Goal: Task Accomplishment & Management: Manage account settings

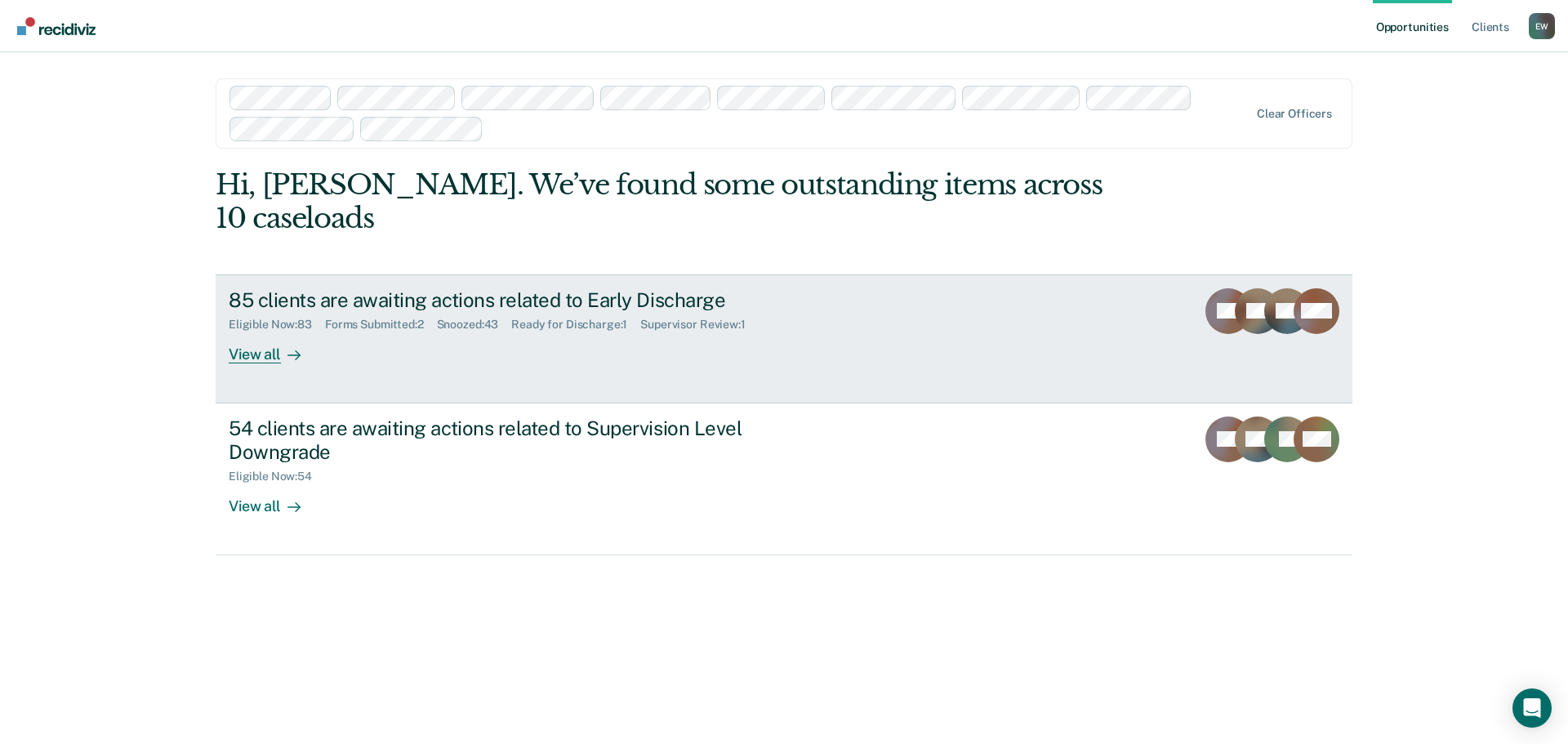
drag, startPoint x: 0, startPoint y: 0, endPoint x: 264, endPoint y: 326, distance: 419.5
click at [264, 331] on div "View all" at bounding box center [274, 347] width 92 height 32
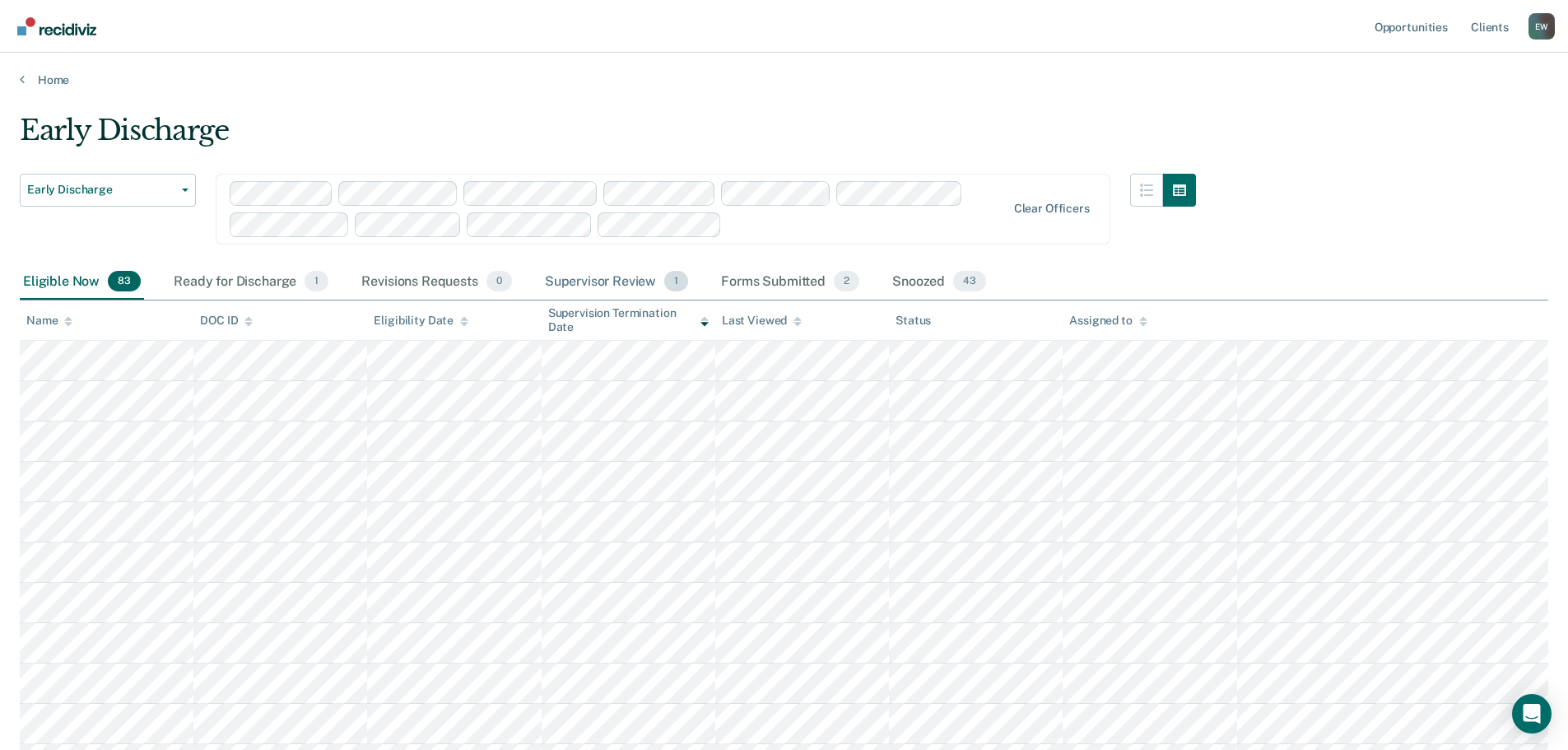
click at [595, 283] on div "Supervisor Review 1" at bounding box center [617, 282] width 151 height 36
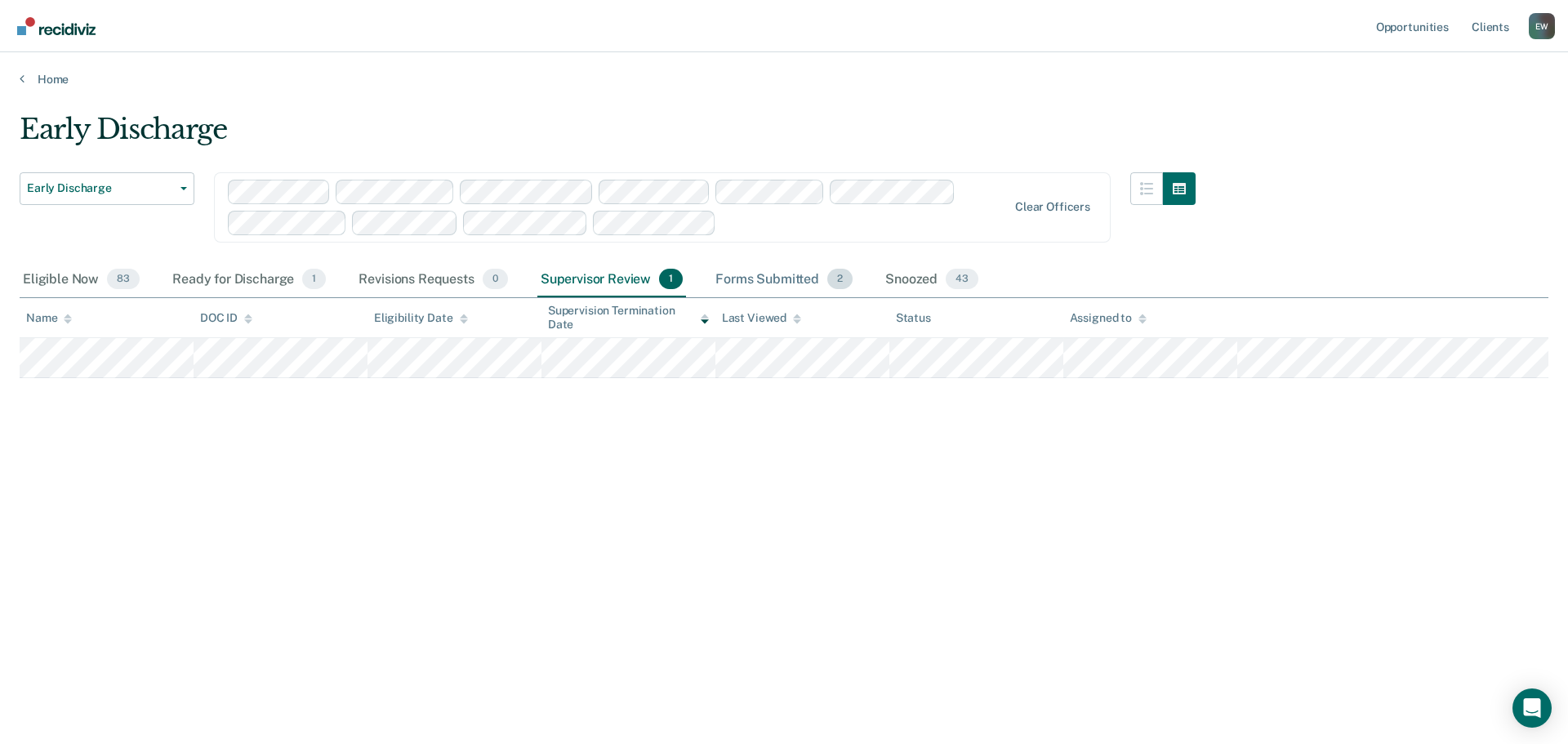
click at [731, 285] on div "Forms Submitted 2" at bounding box center [784, 280] width 144 height 35
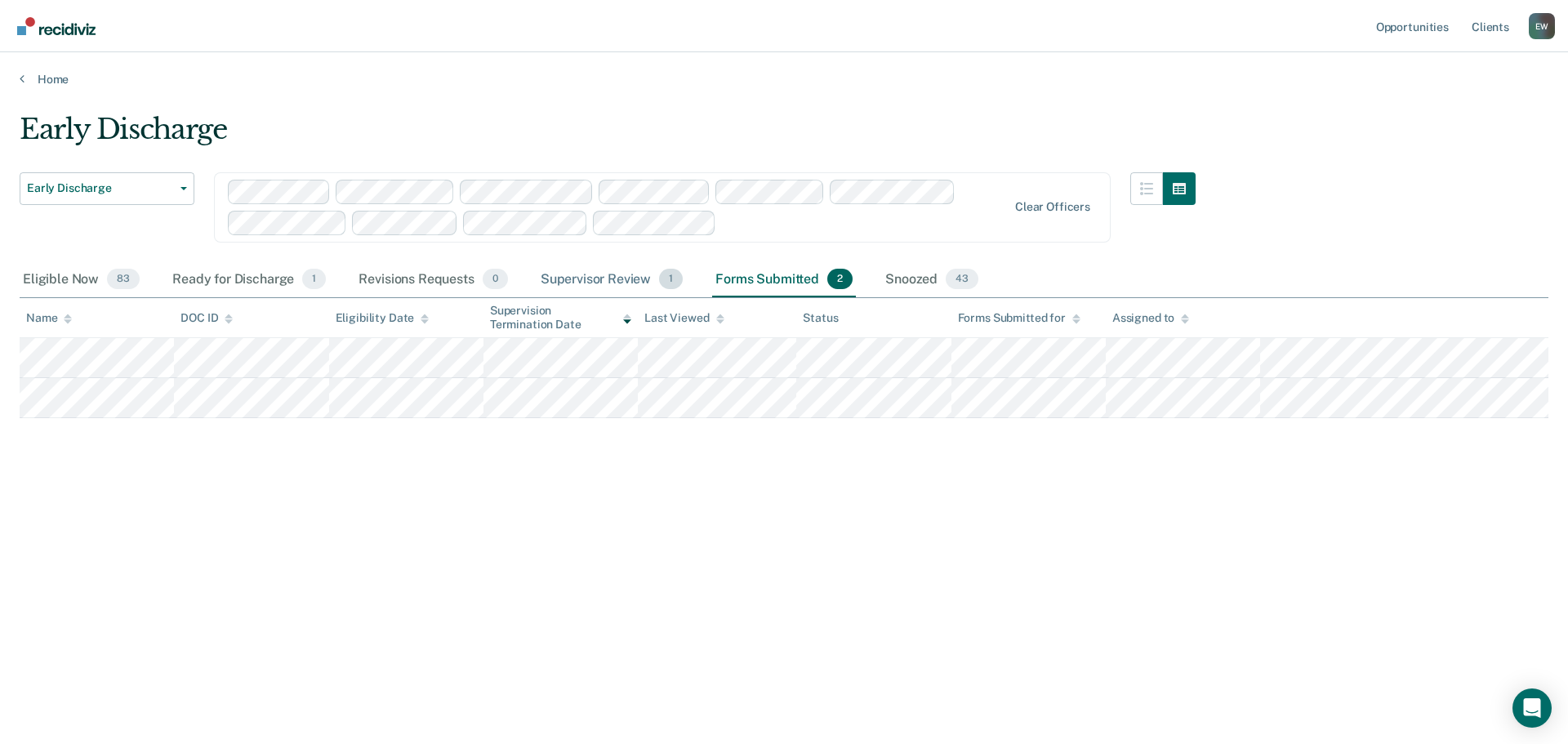
click at [596, 281] on div "Supervisor Review 1" at bounding box center [612, 280] width 150 height 35
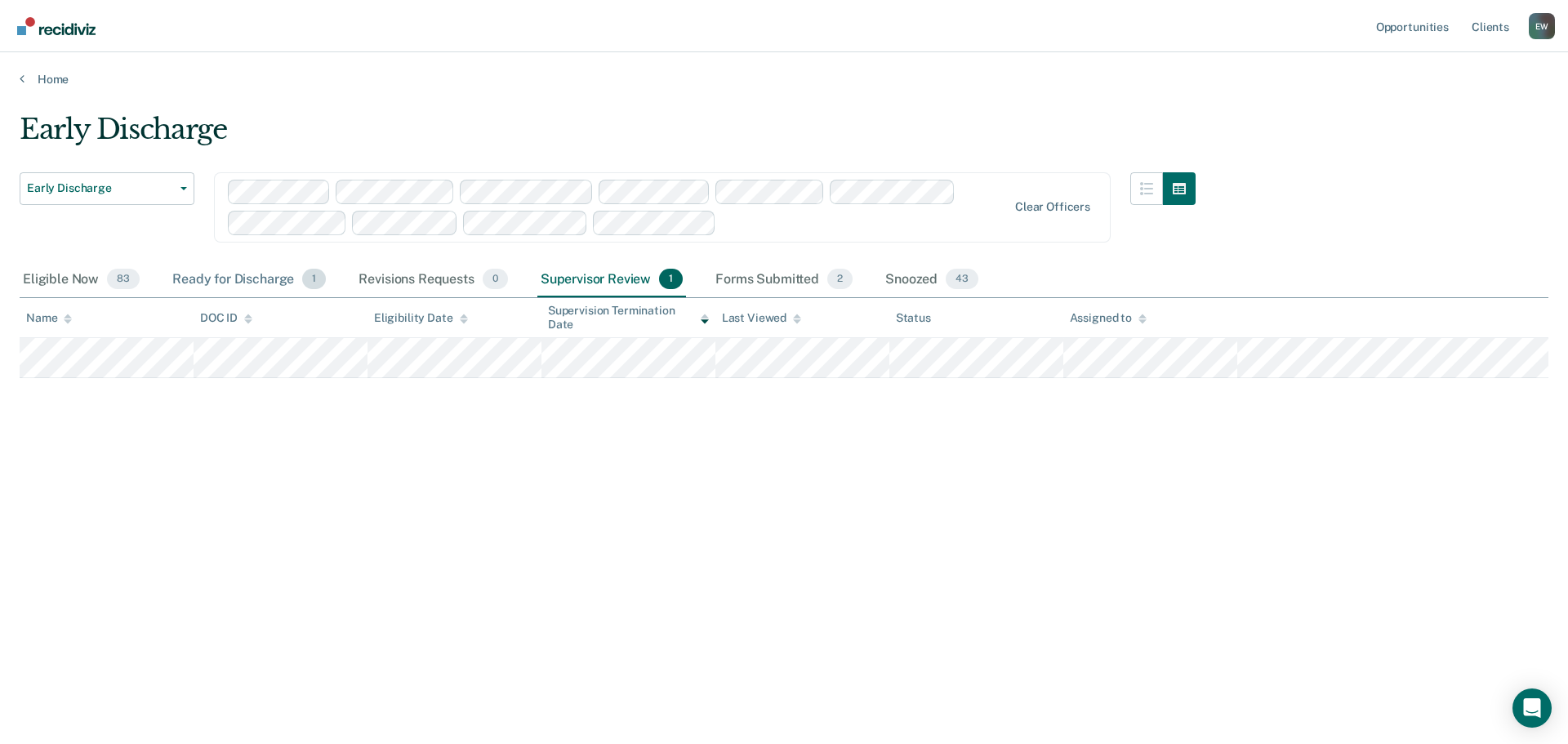
click at [222, 279] on div "Ready for Discharge 1" at bounding box center [249, 280] width 160 height 35
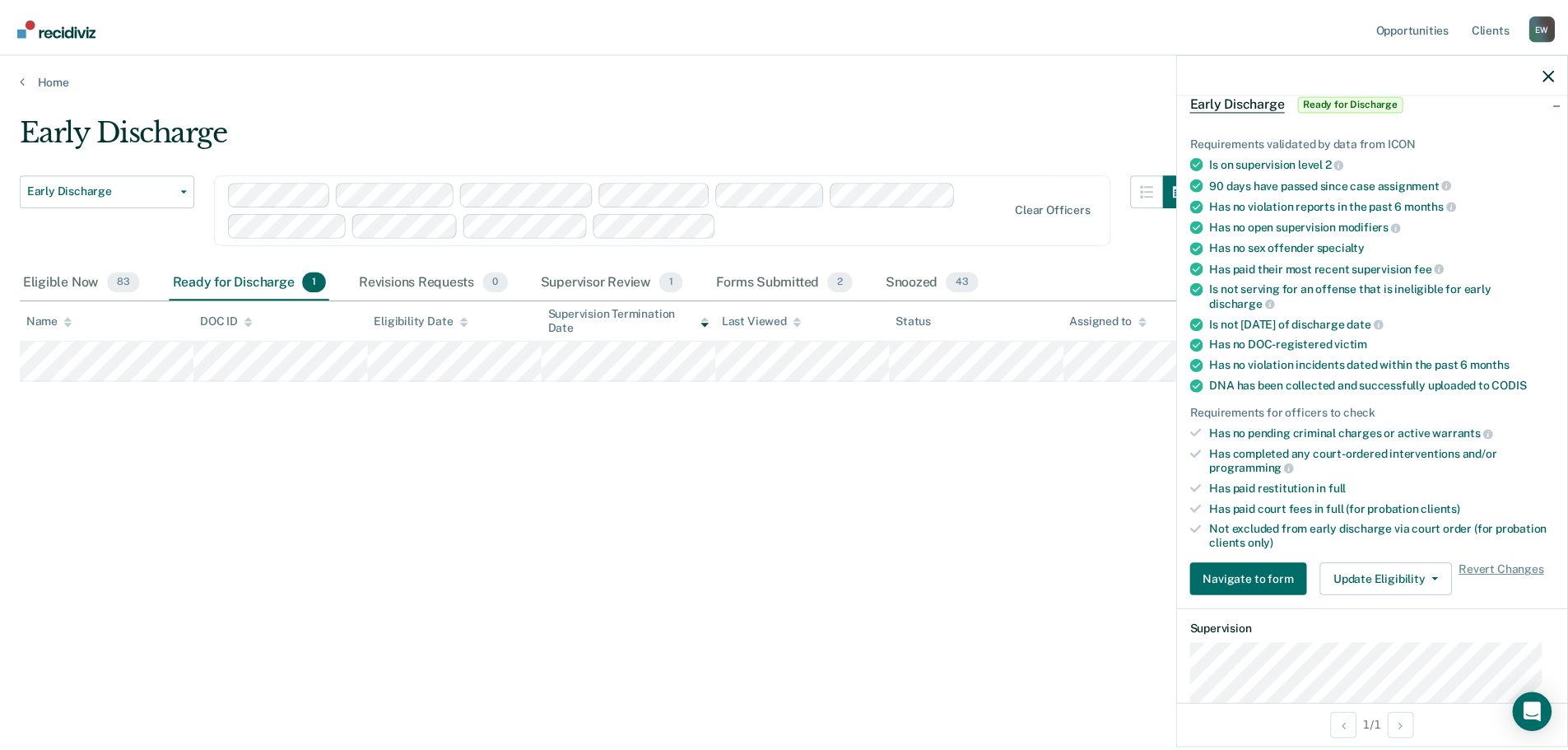
scroll to position [247, 0]
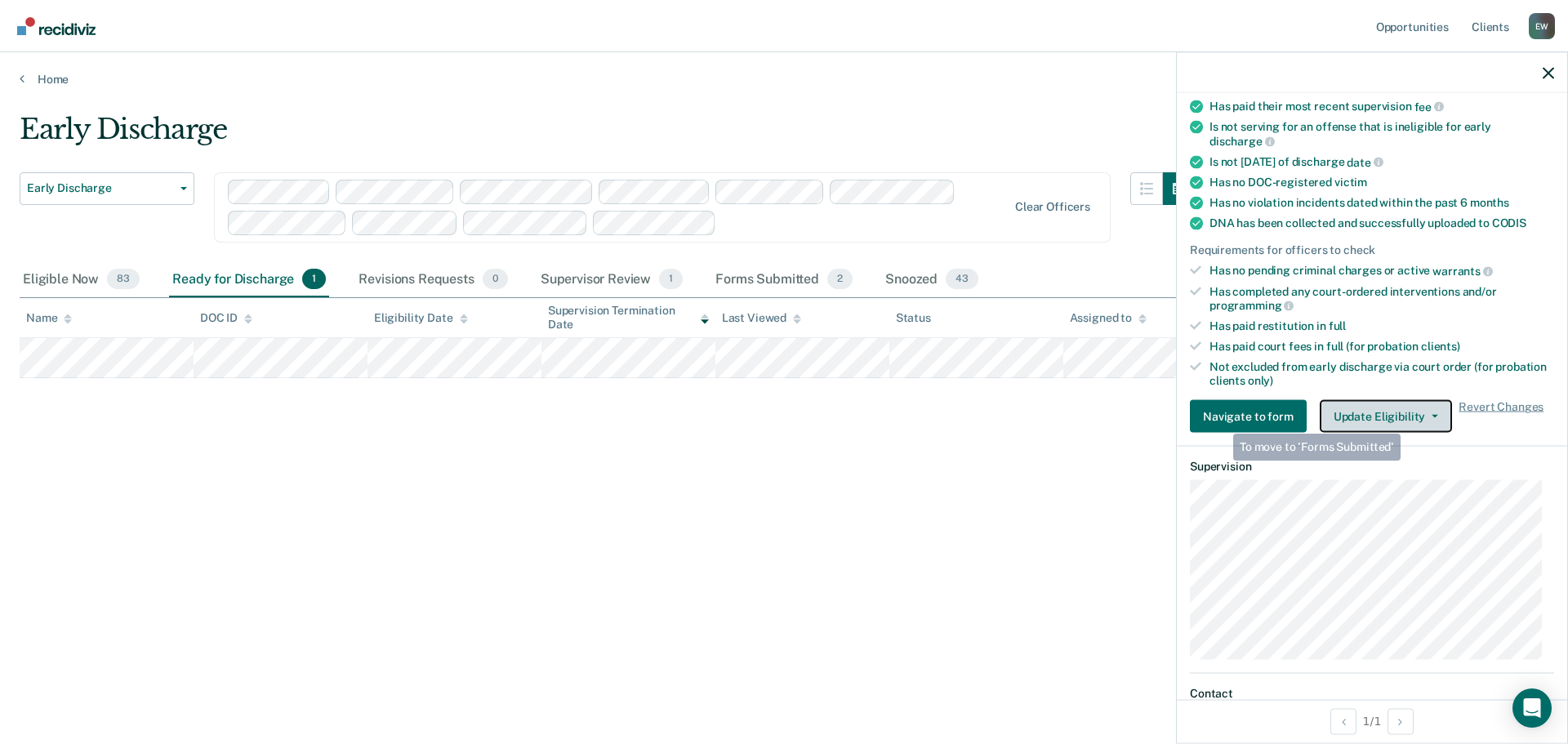
click at [1408, 414] on button "Update Eligibility" at bounding box center [1386, 416] width 132 height 33
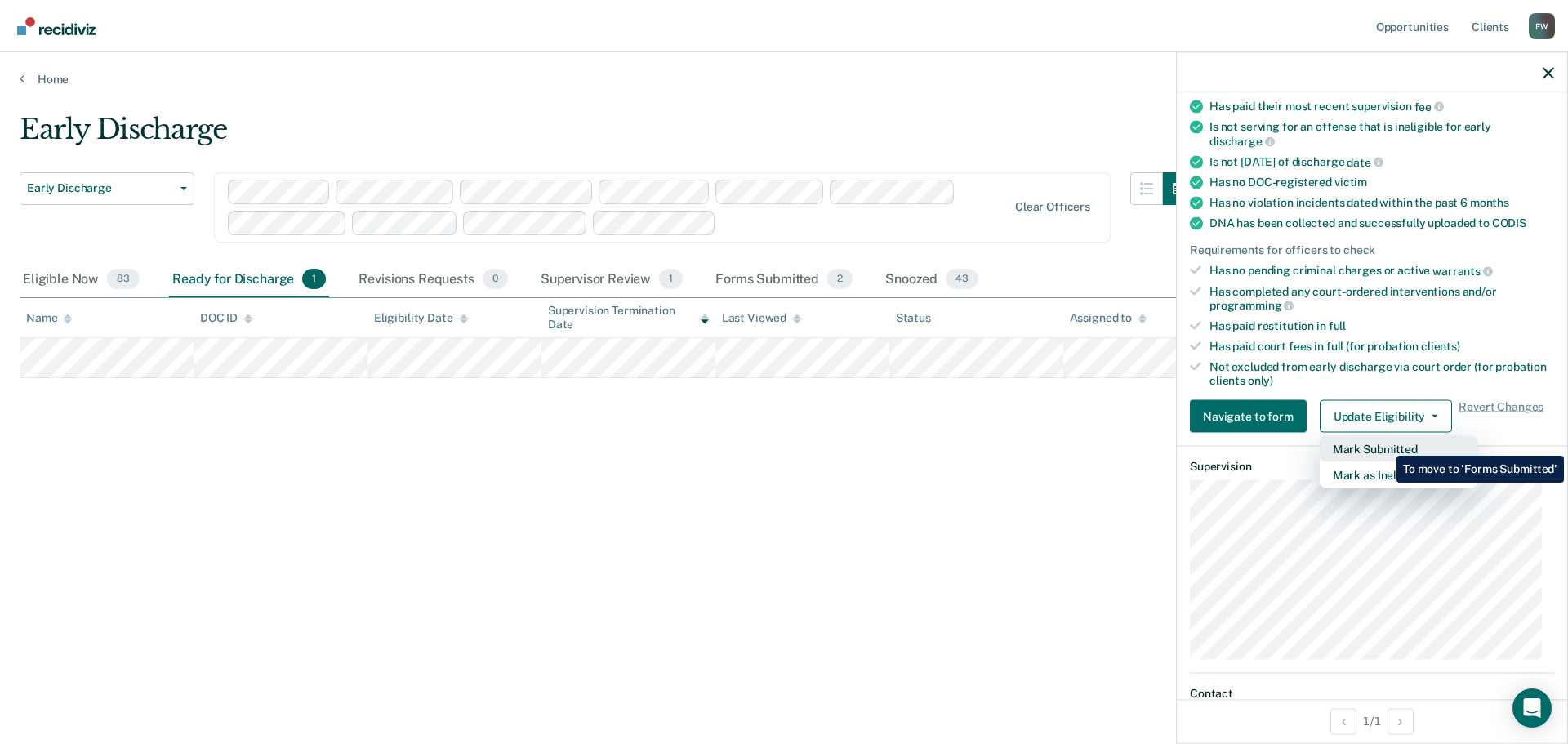
click at [1384, 443] on button "Mark Submitted" at bounding box center [1398, 448] width 158 height 27
